Goal: Task Accomplishment & Management: Use online tool/utility

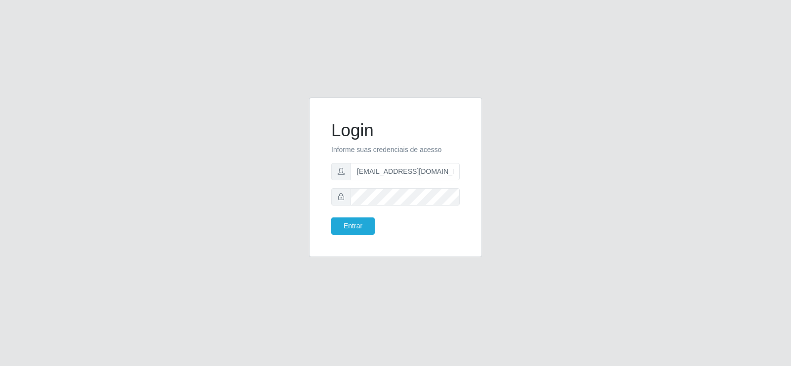
drag, startPoint x: 424, startPoint y: 183, endPoint x: 408, endPoint y: 181, distance: 16.0
click at [408, 181] on form "Login Informe suas credenciais de acesso [EMAIL_ADDRESS][DOMAIN_NAME] Entrar" at bounding box center [395, 177] width 129 height 115
drag, startPoint x: 400, startPoint y: 173, endPoint x: 338, endPoint y: 172, distance: 61.8
click at [338, 172] on div "[EMAIL_ADDRESS][DOMAIN_NAME]" at bounding box center [395, 171] width 129 height 17
type input "[DOMAIN_NAME]"
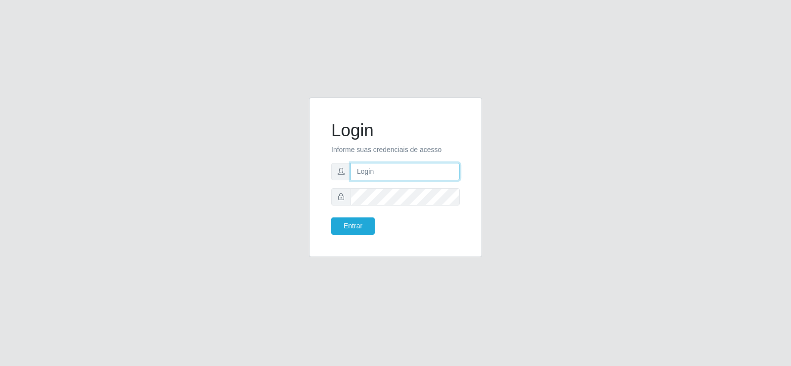
drag, startPoint x: 347, startPoint y: 173, endPoint x: 289, endPoint y: 166, distance: 58.3
click at [287, 173] on div "Login Informe suas credenciais de acesso Entrar" at bounding box center [396, 182] width 564 height 171
type input "[EMAIL_ADDRESS][DOMAIN_NAME]"
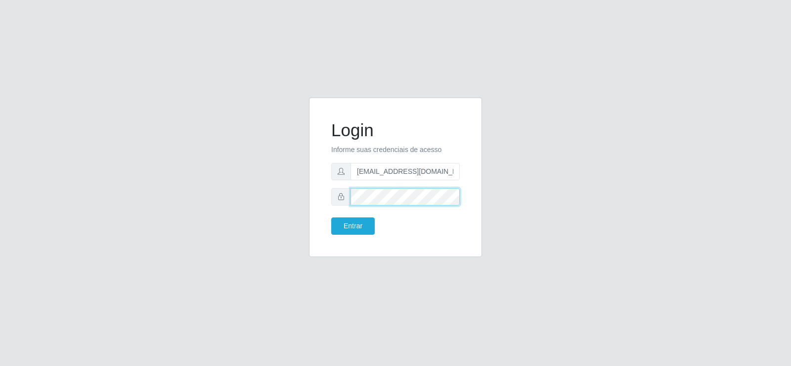
click at [264, 197] on div "Login Informe suas credenciais de acesso [EMAIL_ADDRESS][DOMAIN_NAME] Entrar" at bounding box center [396, 182] width 564 height 171
click at [344, 221] on button "Entrar" at bounding box center [353, 225] width 44 height 17
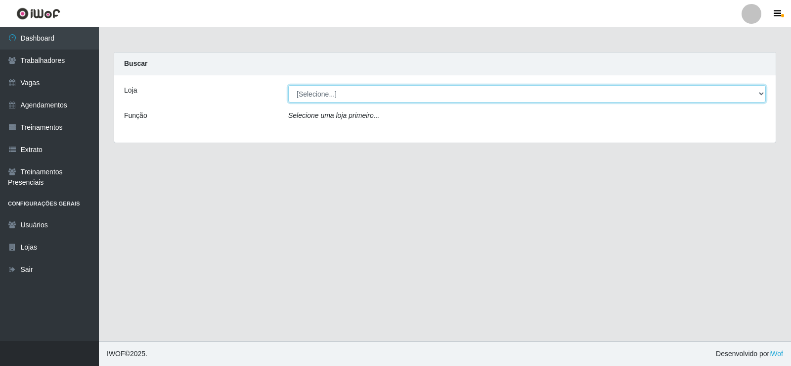
click at [351, 87] on select "[Selecione...] Supermercado Tadeu - [GEOGRAPHIC_DATA]" at bounding box center [527, 93] width 478 height 17
click at [288, 85] on select "[Selecione...] Supermercado Tadeu - [GEOGRAPHIC_DATA]" at bounding box center [527, 93] width 478 height 17
drag, startPoint x: 342, startPoint y: 86, endPoint x: 346, endPoint y: 98, distance: 12.8
click at [345, 97] on select "[Selecione...] Supermercado Tadeu - [GEOGRAPHIC_DATA]" at bounding box center [527, 93] width 478 height 17
select select "195"
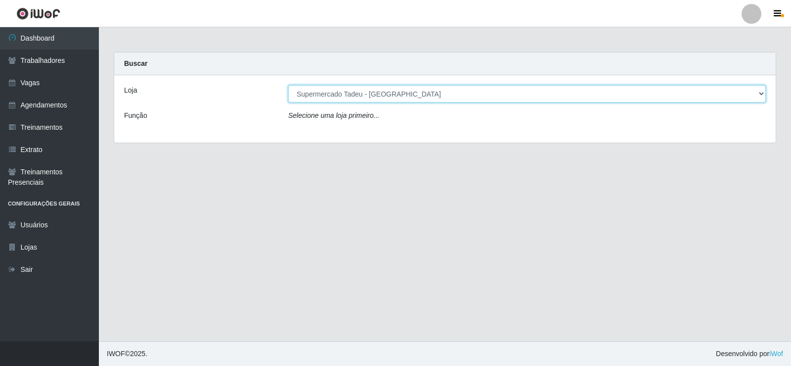
click at [288, 85] on select "[Selecione...] Supermercado Tadeu - [GEOGRAPHIC_DATA]" at bounding box center [527, 93] width 478 height 17
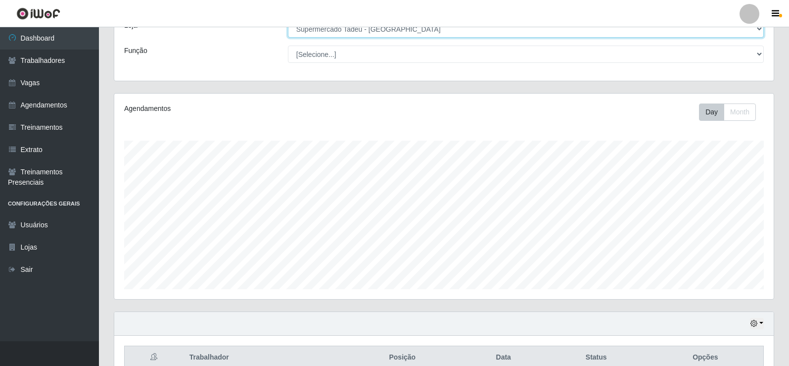
scroll to position [115, 0]
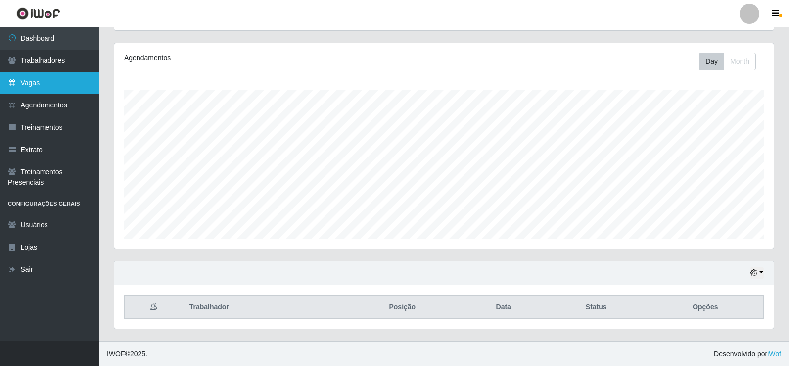
click at [68, 74] on link "Vagas" at bounding box center [49, 83] width 99 height 22
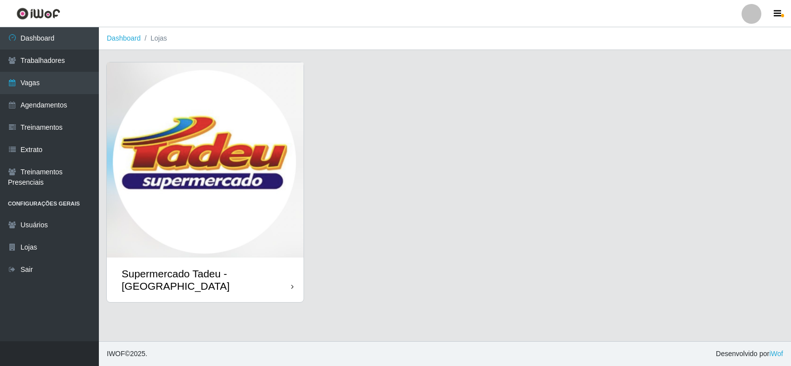
click at [213, 138] on img at bounding box center [205, 159] width 197 height 195
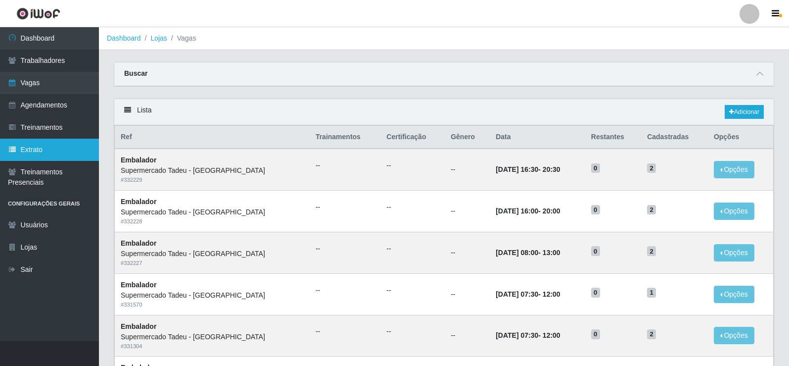
click at [35, 152] on link "Extrato" at bounding box center [49, 149] width 99 height 22
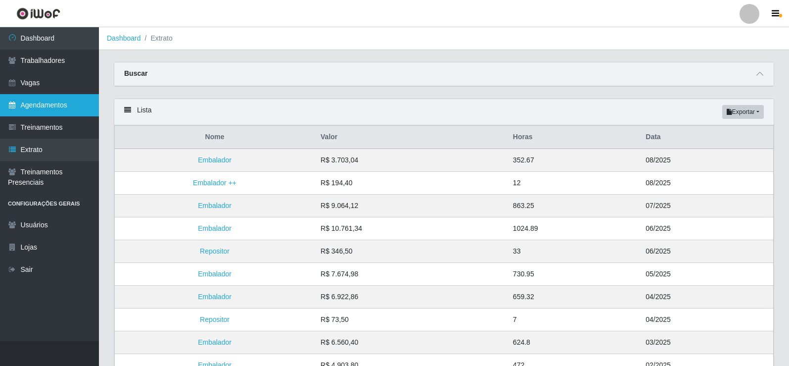
click at [61, 105] on link "Agendamentos" at bounding box center [49, 105] width 99 height 22
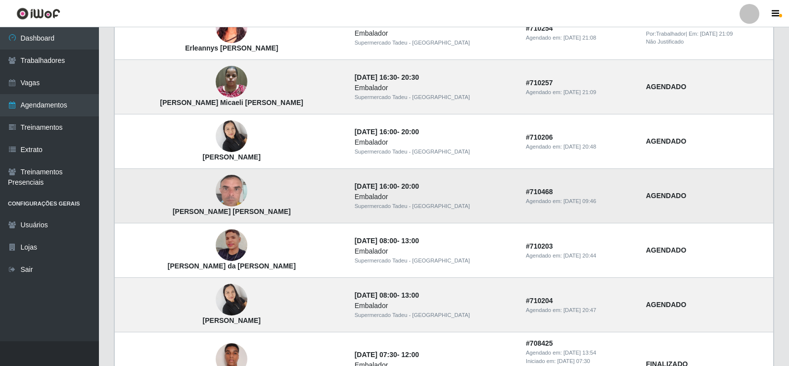
scroll to position [346, 0]
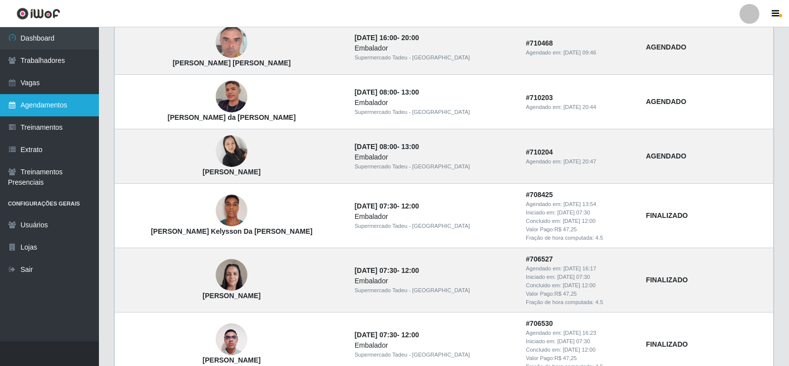
click at [0, 94] on link "Agendamentos" at bounding box center [49, 105] width 99 height 22
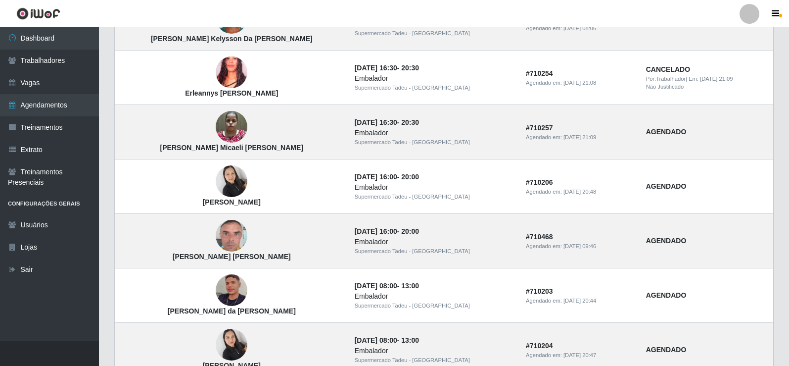
scroll to position [99, 0]
